Goal: Find specific page/section: Find specific page/section

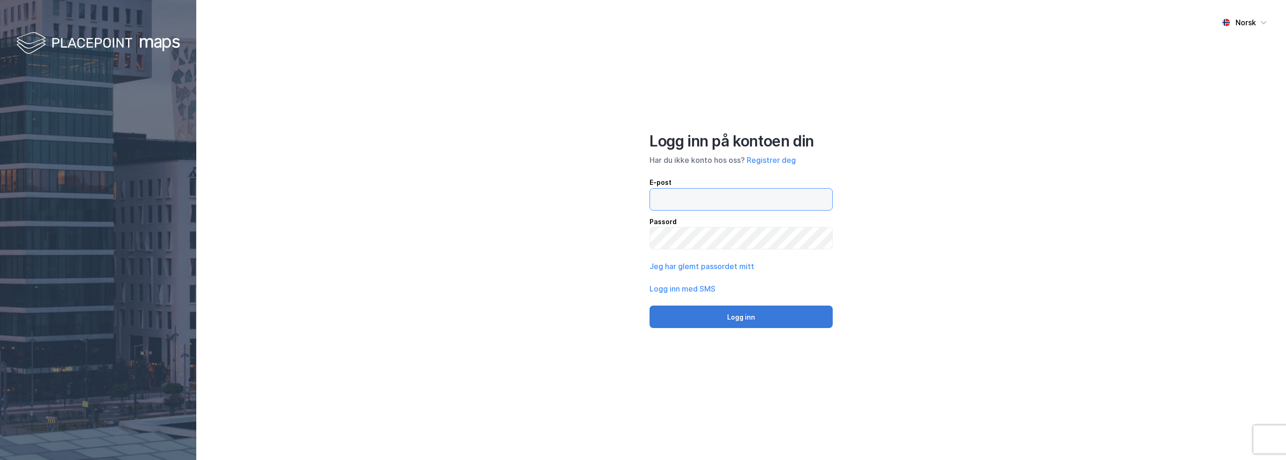
type input "[EMAIL_ADDRESS][DOMAIN_NAME]"
click at [749, 322] on button "Logg inn" at bounding box center [741, 316] width 183 height 22
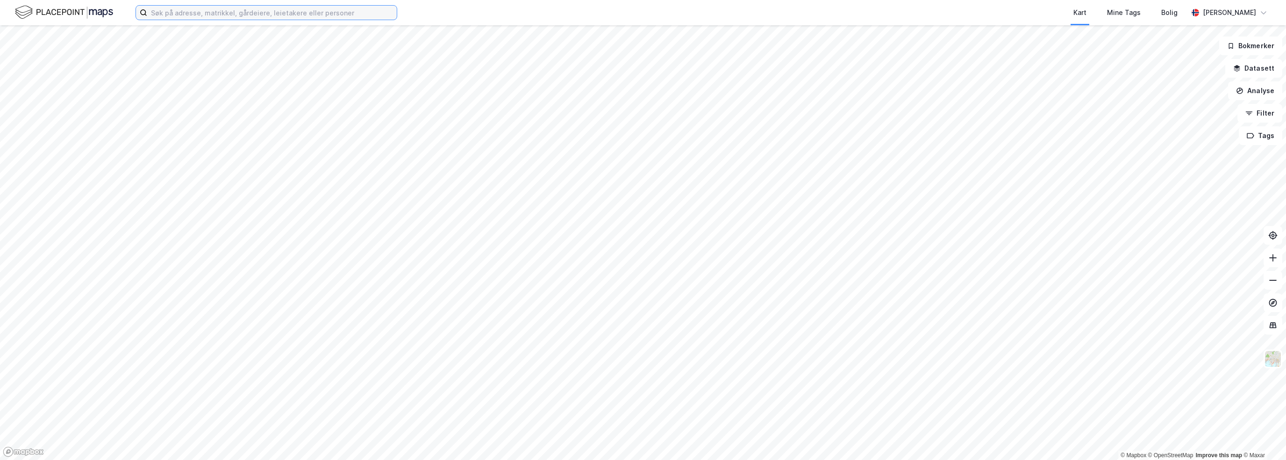
click at [239, 15] on input at bounding box center [272, 13] width 250 height 14
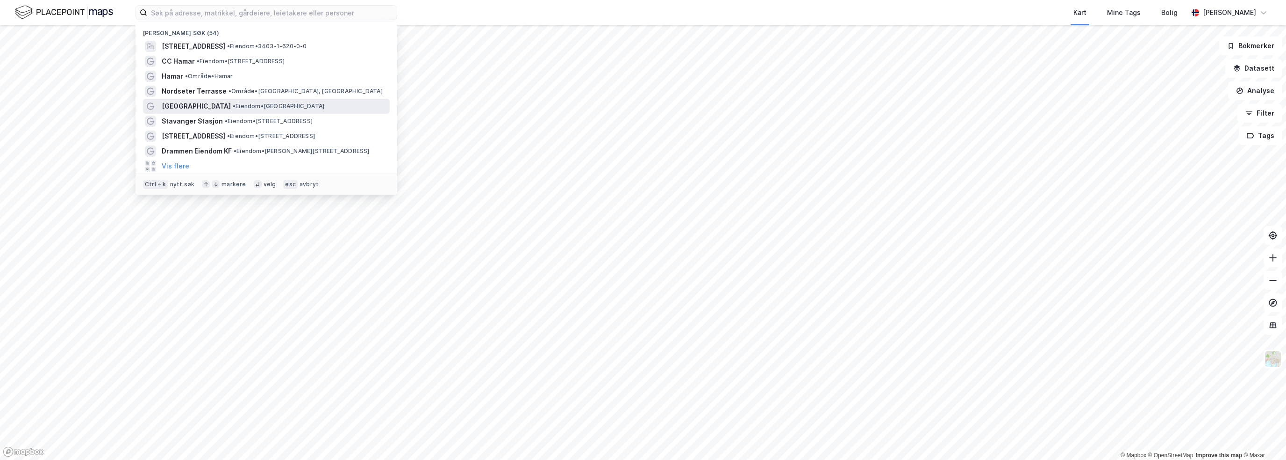
click at [222, 102] on span "[GEOGRAPHIC_DATA]" at bounding box center [196, 106] width 69 height 11
